Goal: Check status: Check status

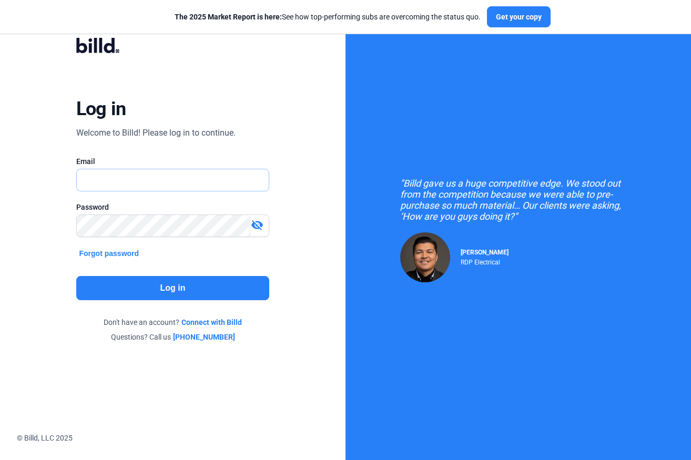
type input "[PERSON_NAME][EMAIL_ADDRESS][DOMAIN_NAME]"
click at [150, 285] on button "Log in" at bounding box center [172, 288] width 193 height 24
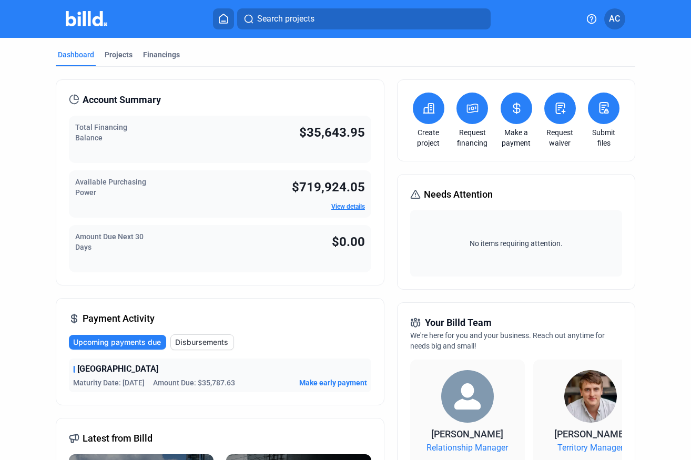
click at [347, 203] on link "View details" at bounding box center [348, 206] width 34 height 7
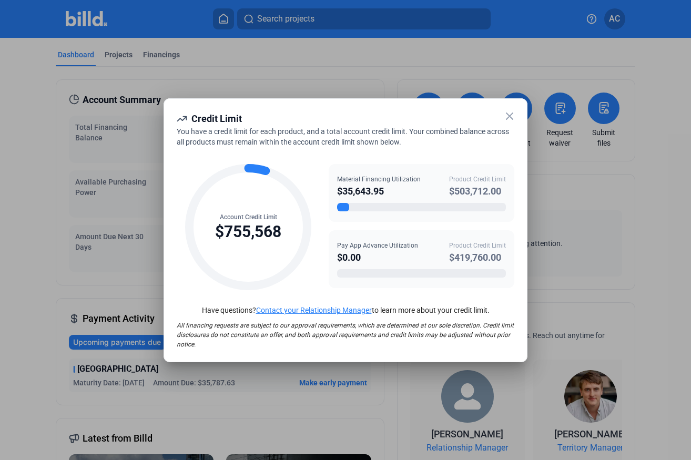
click at [506, 116] on icon at bounding box center [509, 116] width 13 height 13
